Goal: Navigation & Orientation: Find specific page/section

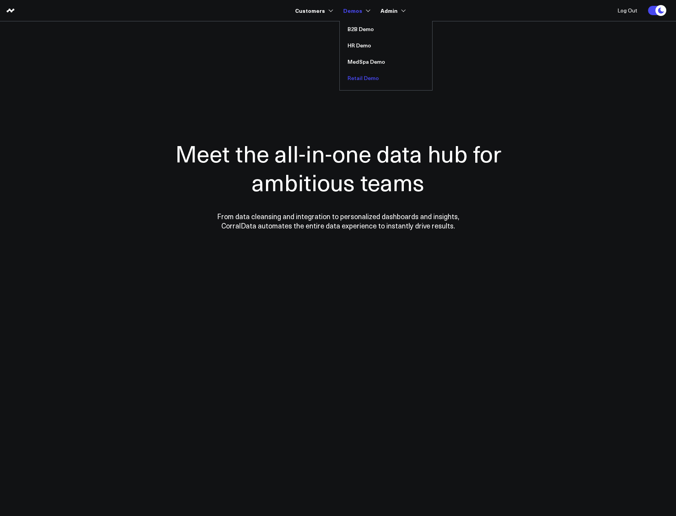
click at [359, 75] on link "Retail Demo" at bounding box center [386, 78] width 92 height 16
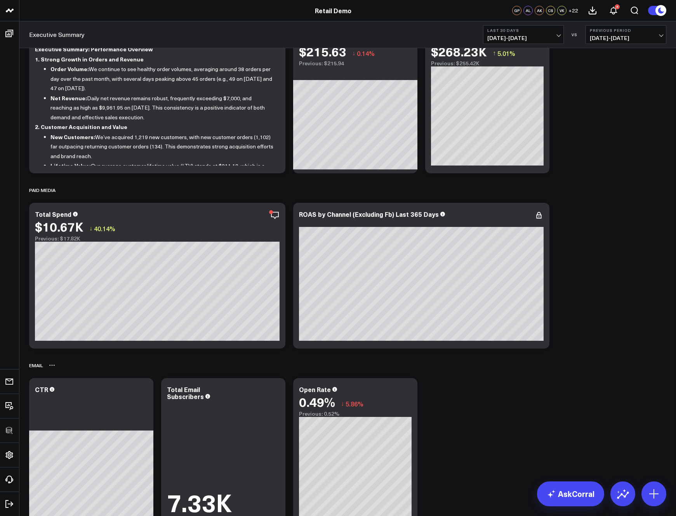
scroll to position [50, 0]
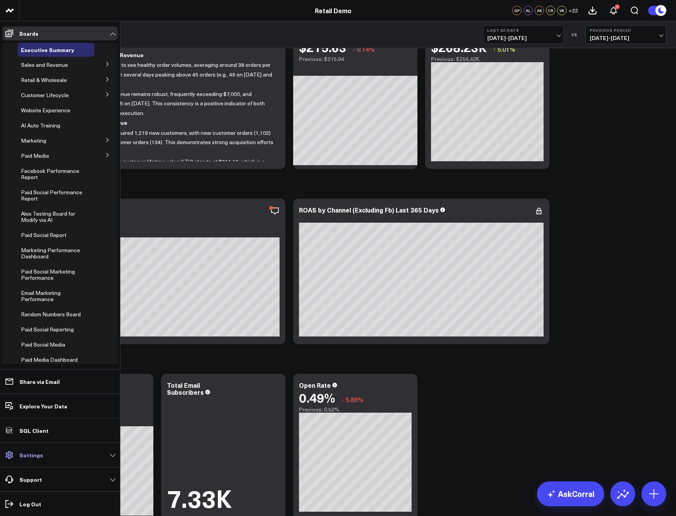
click at [29, 452] on p "Settings" at bounding box center [31, 455] width 24 height 6
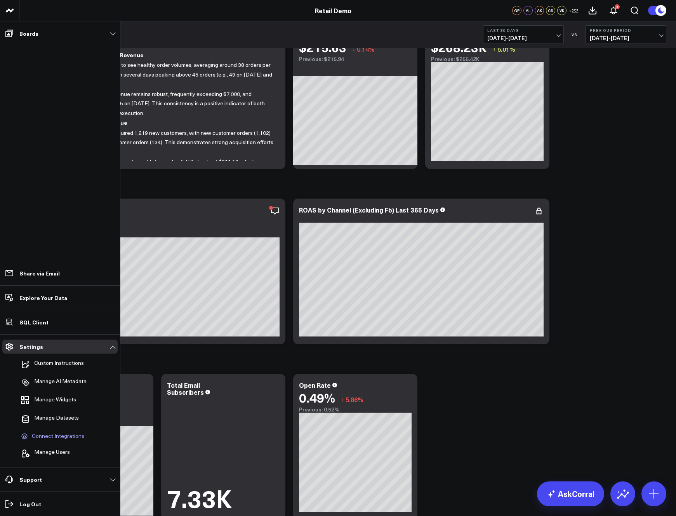
click at [56, 436] on span "Connect Integrations" at bounding box center [58, 435] width 52 height 7
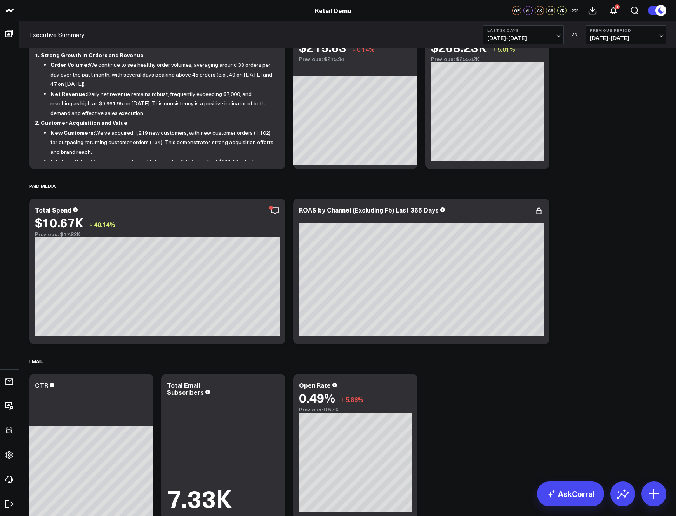
scroll to position [0, 0]
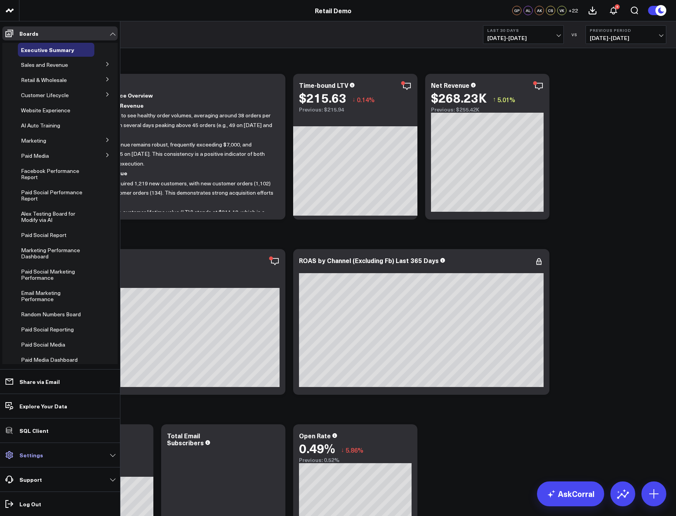
click at [38, 455] on p "Settings" at bounding box center [31, 455] width 24 height 6
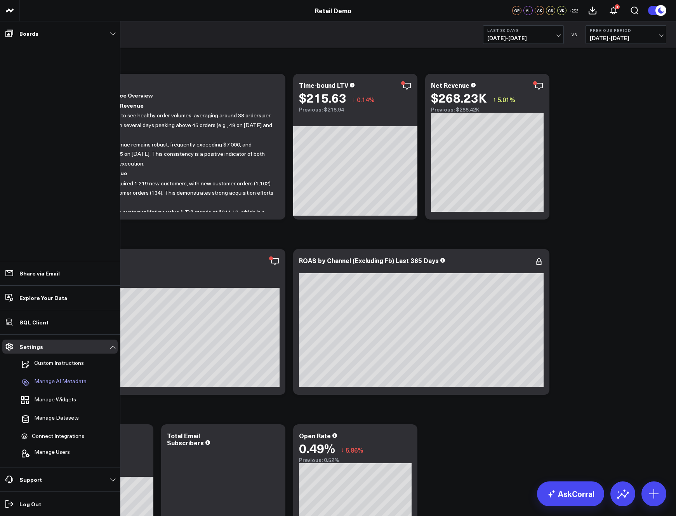
click at [60, 380] on p "Manage AI Metadata" at bounding box center [60, 382] width 52 height 9
